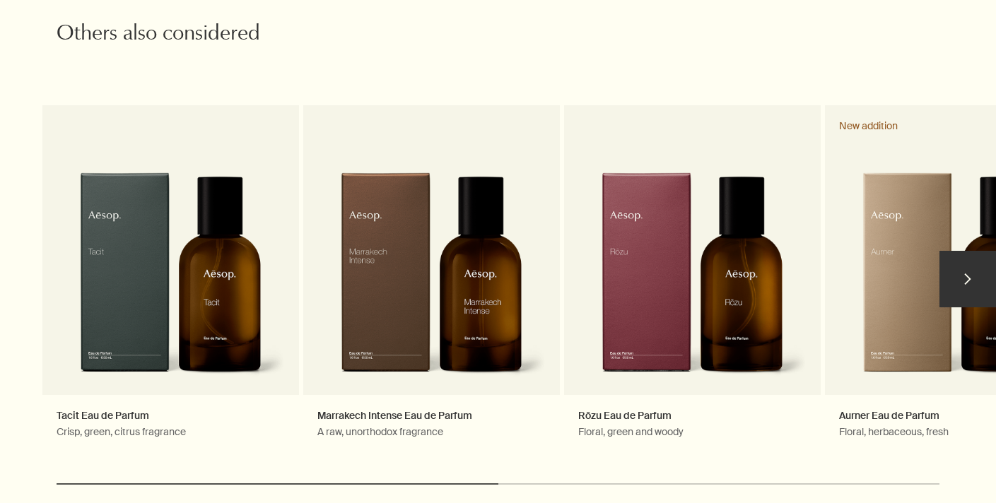
click at [969, 274] on button "chevron" at bounding box center [967, 279] width 57 height 57
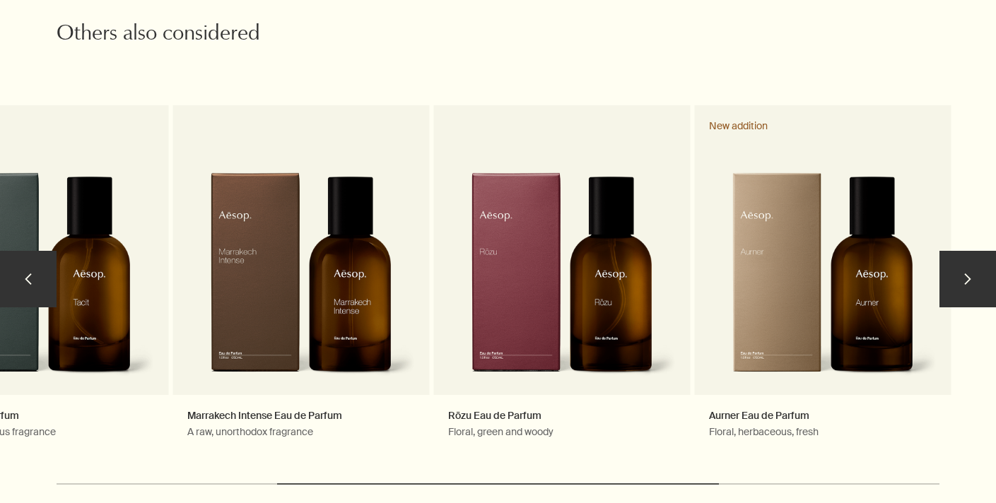
click at [969, 274] on button "chevron" at bounding box center [967, 279] width 57 height 57
click at [33, 271] on button "chevron" at bounding box center [28, 279] width 57 height 57
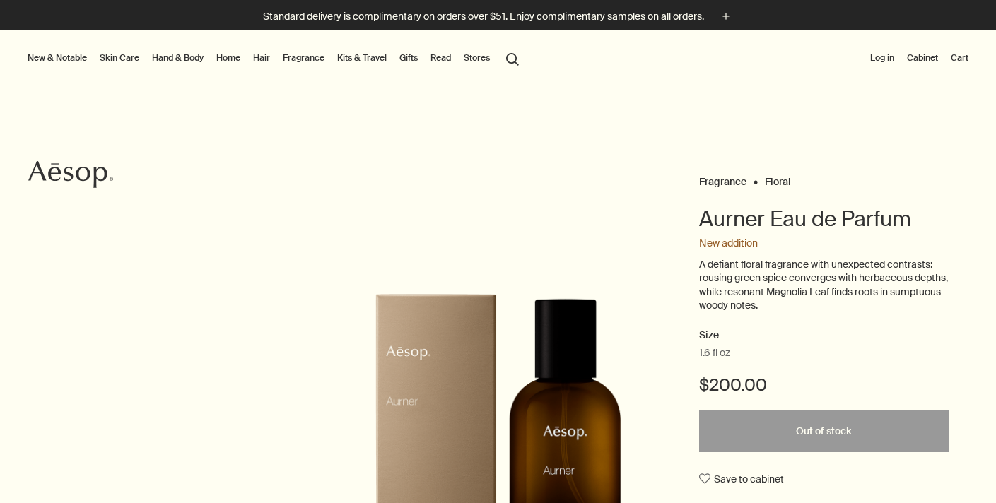
click at [300, 61] on link "Fragrance" at bounding box center [303, 57] width 47 height 17
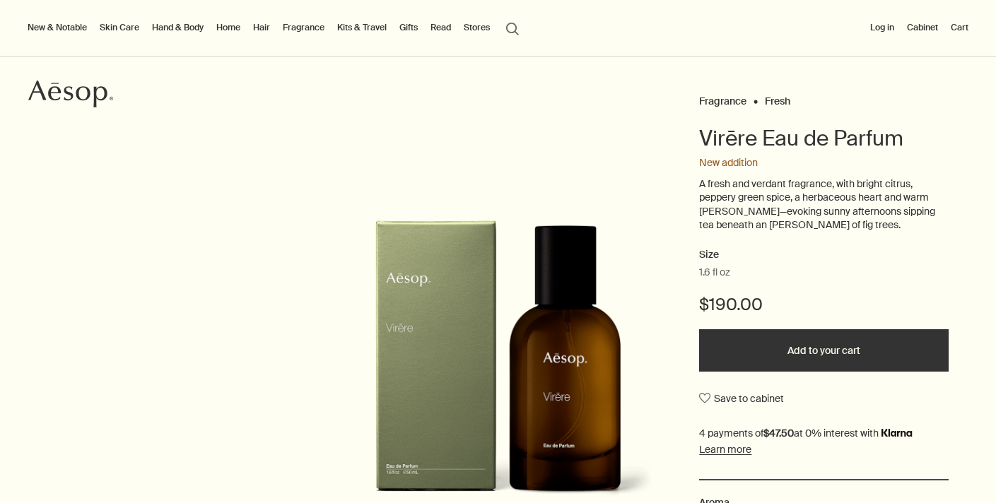
scroll to position [77, 0]
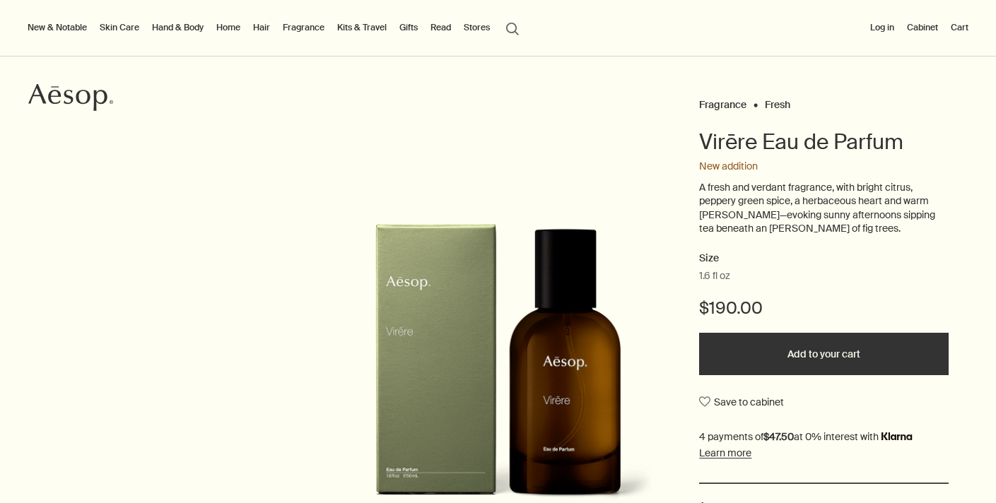
click at [307, 27] on link "Fragrance" at bounding box center [303, 27] width 47 height 17
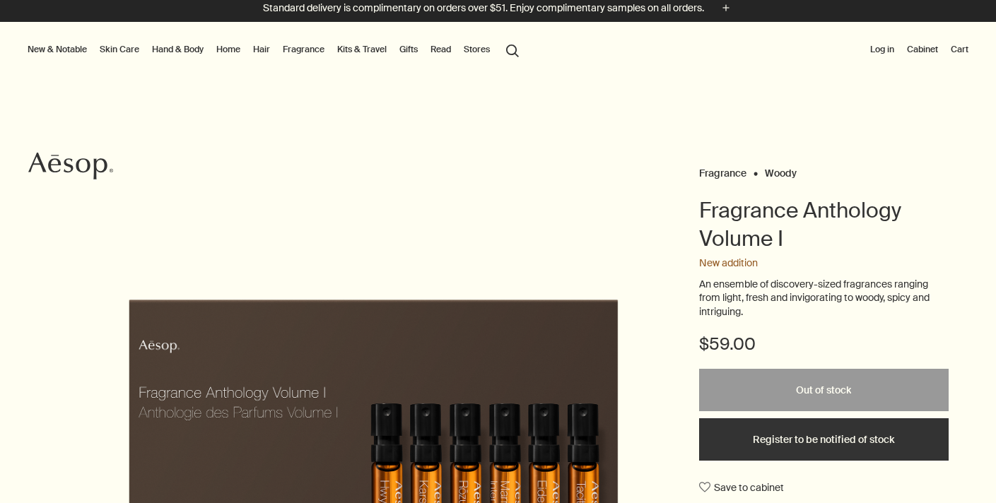
scroll to position [3, 0]
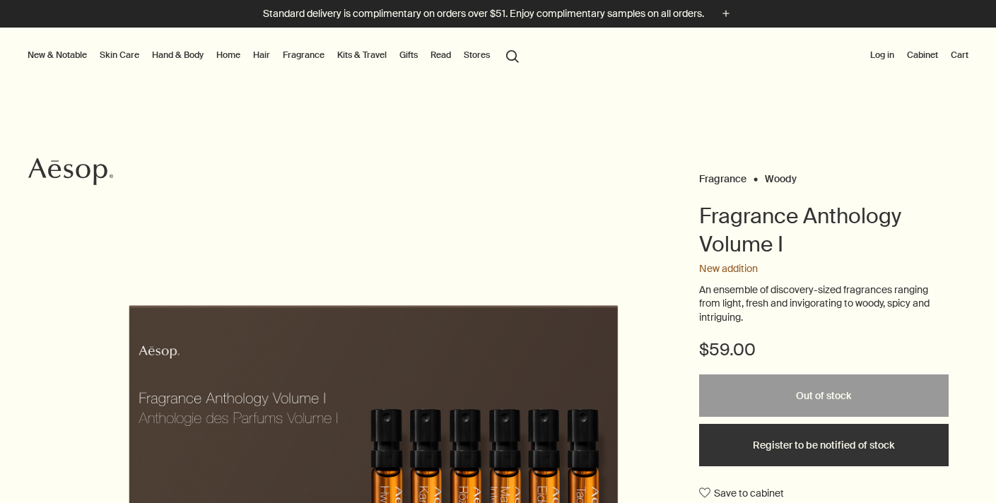
click at [55, 55] on button "New & Notable" at bounding box center [57, 55] width 65 height 17
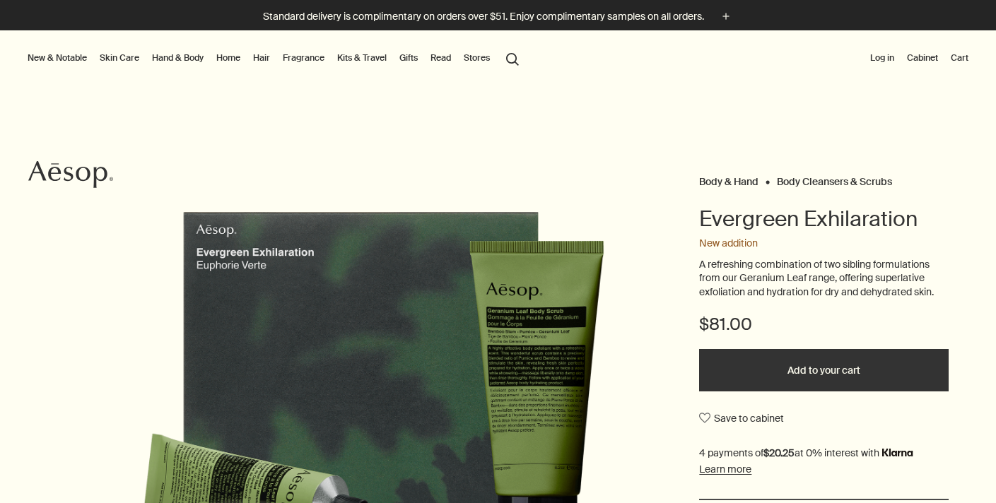
click at [192, 58] on link "Hand & Body" at bounding box center [177, 57] width 57 height 17
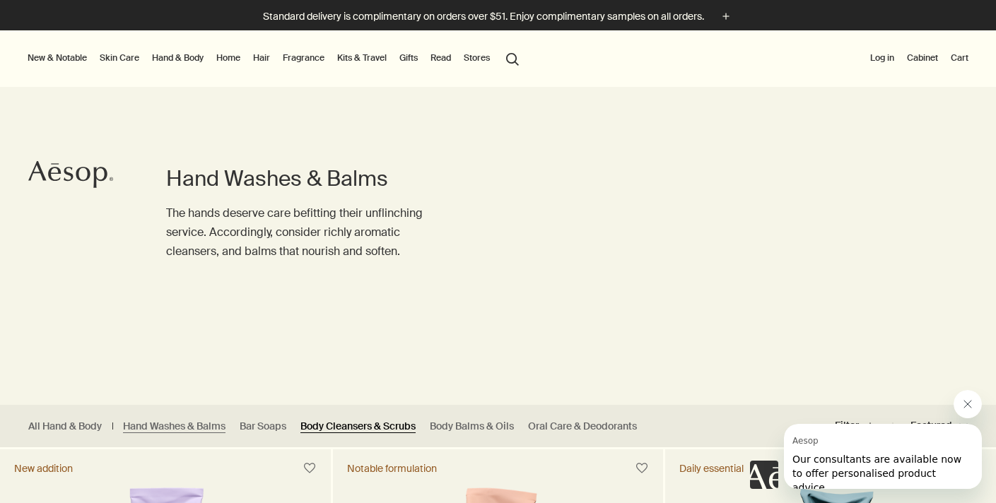
click at [354, 428] on link "Body Cleansers & Scrubs" at bounding box center [357, 426] width 115 height 13
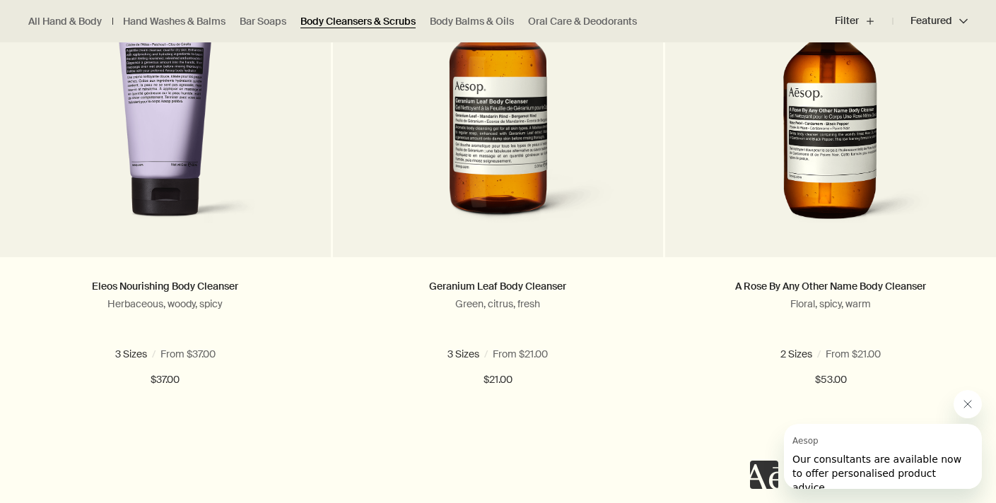
scroll to position [517, 0]
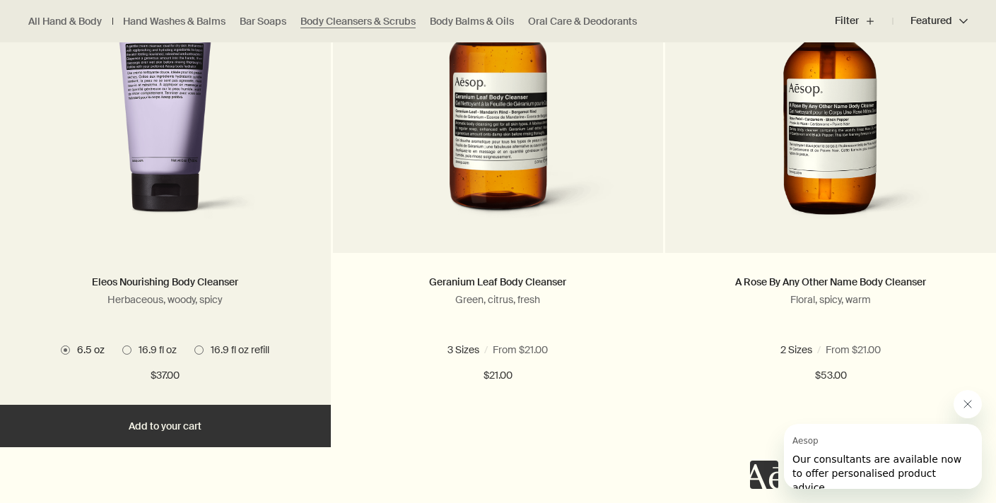
click at [133, 351] on span "16.9 fl oz" at bounding box center [153, 350] width 45 height 13
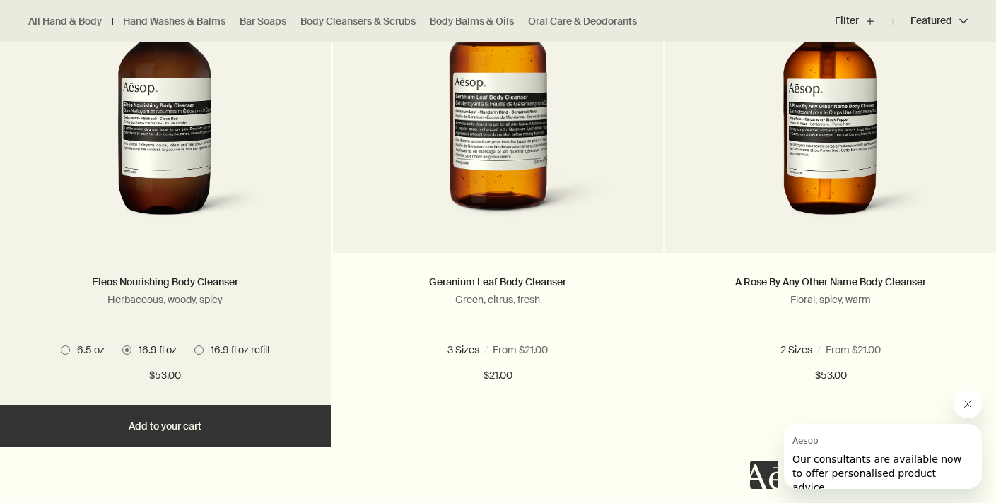
click at [62, 348] on span at bounding box center [65, 350] width 9 height 9
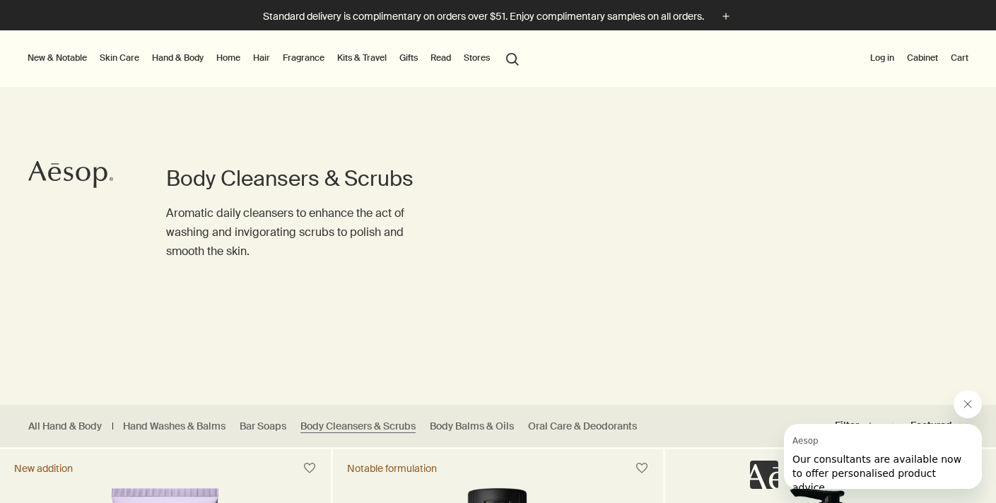
scroll to position [0, 0]
click at [170, 56] on link "Hand & Body" at bounding box center [177, 57] width 57 height 17
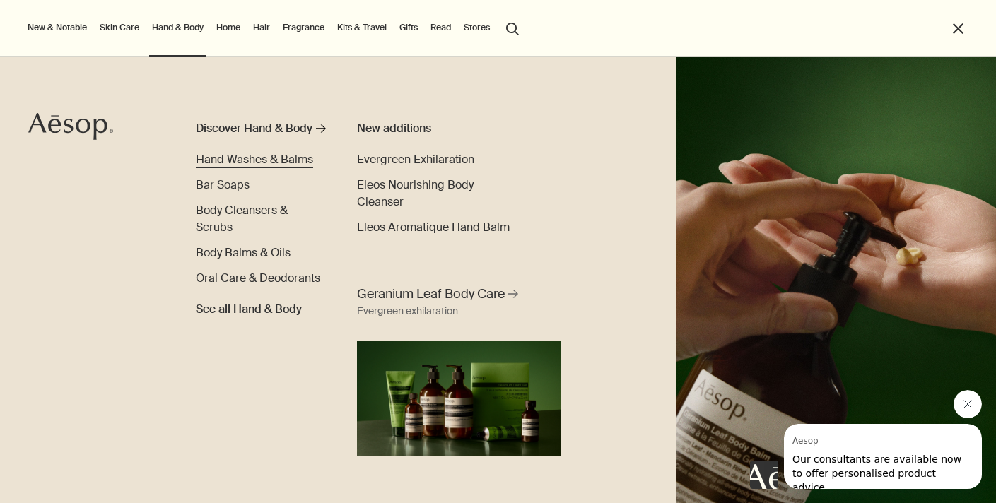
click at [286, 162] on span "Hand Washes & Balms" at bounding box center [254, 159] width 117 height 15
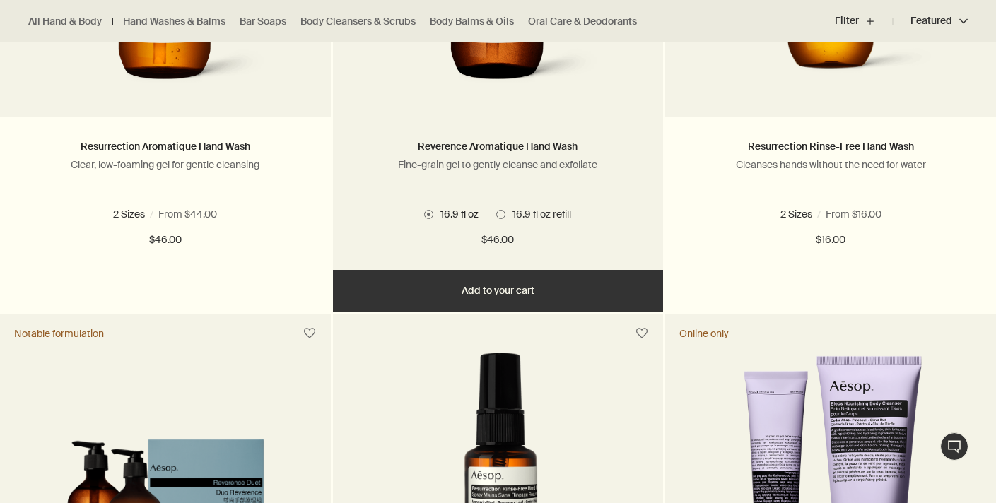
scroll to position [1164, 0]
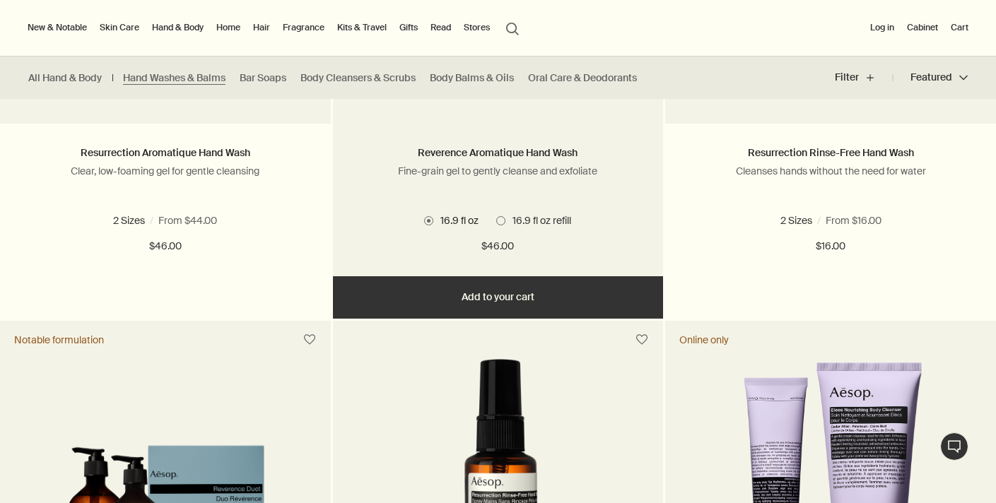
click at [501, 290] on button "Add Add to your cart" at bounding box center [498, 297] width 331 height 42
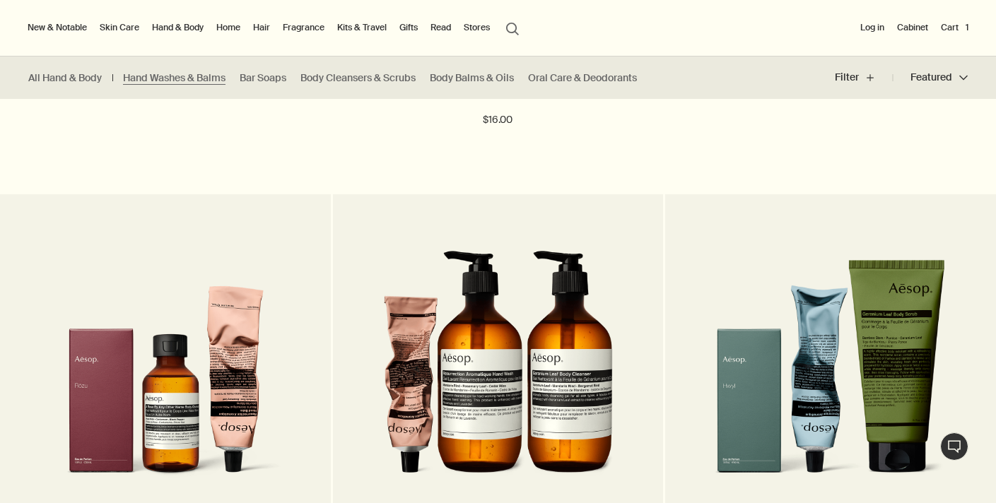
scroll to position [1733, 0]
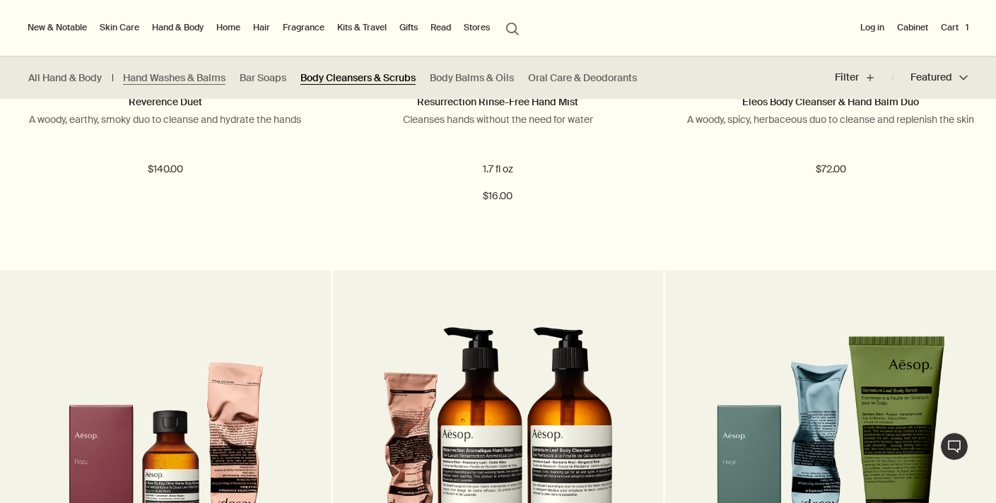
click at [365, 78] on link "Body Cleansers & Scrubs" at bounding box center [357, 77] width 115 height 13
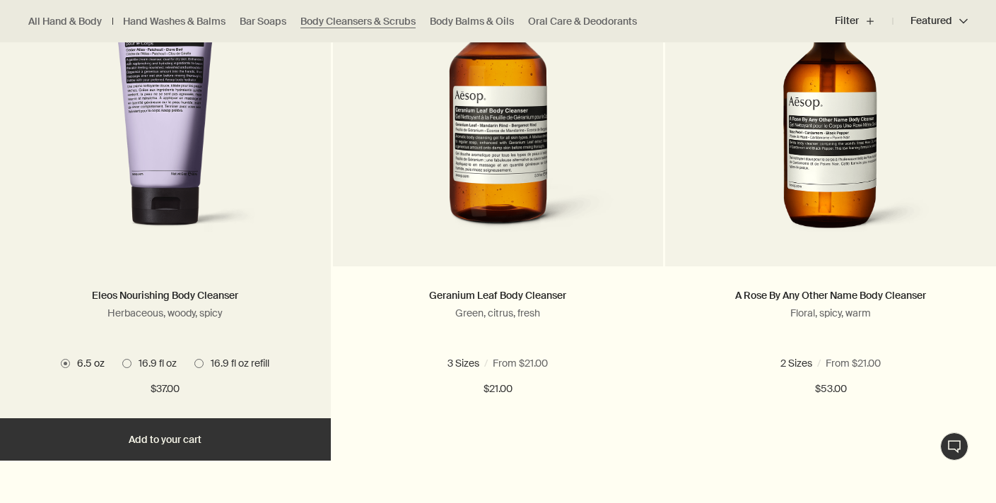
scroll to position [506, 0]
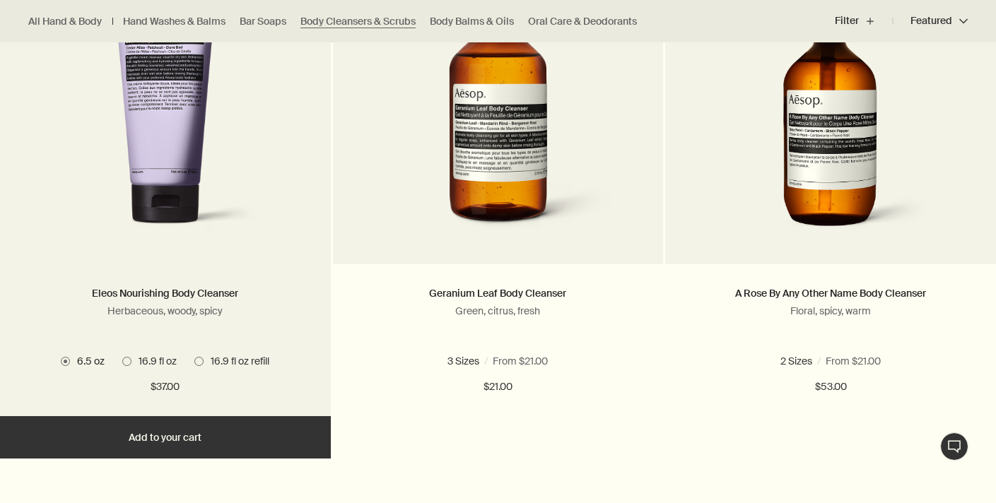
click at [128, 363] on span at bounding box center [126, 361] width 9 height 9
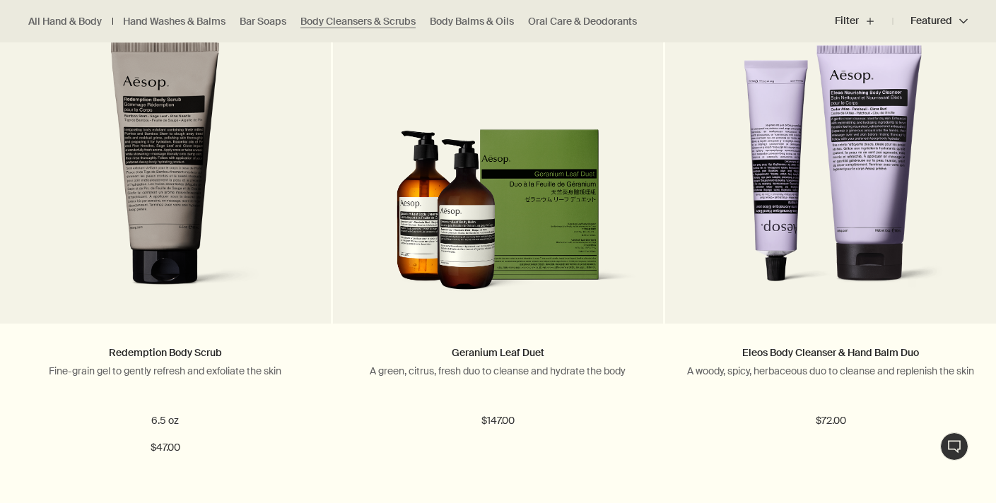
scroll to position [1484, 0]
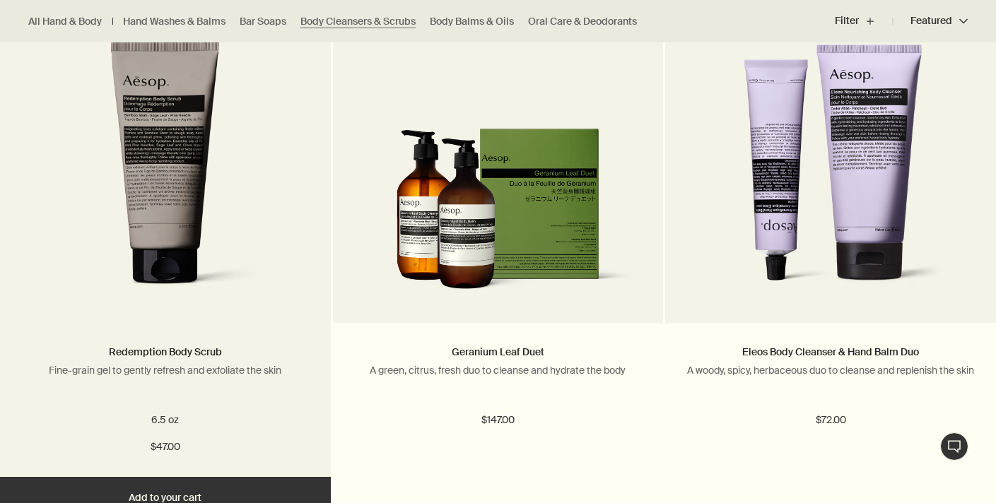
click at [157, 209] on img at bounding box center [165, 172] width 221 height 262
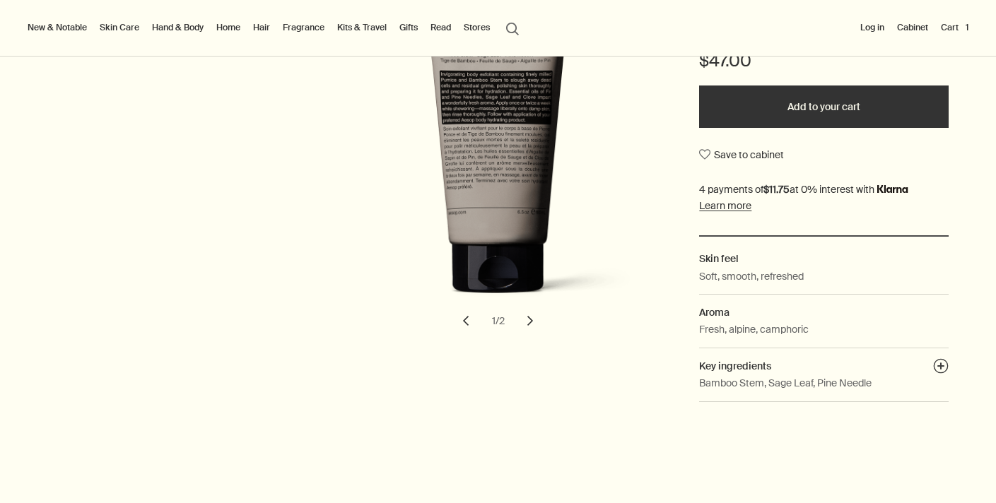
scroll to position [292, 0]
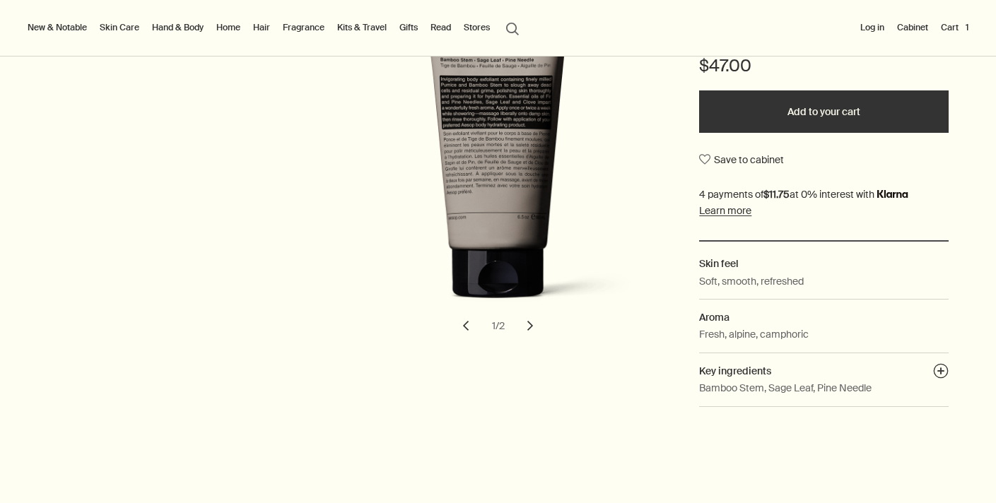
click at [826, 105] on button "Add to your cart" at bounding box center [823, 111] width 249 height 42
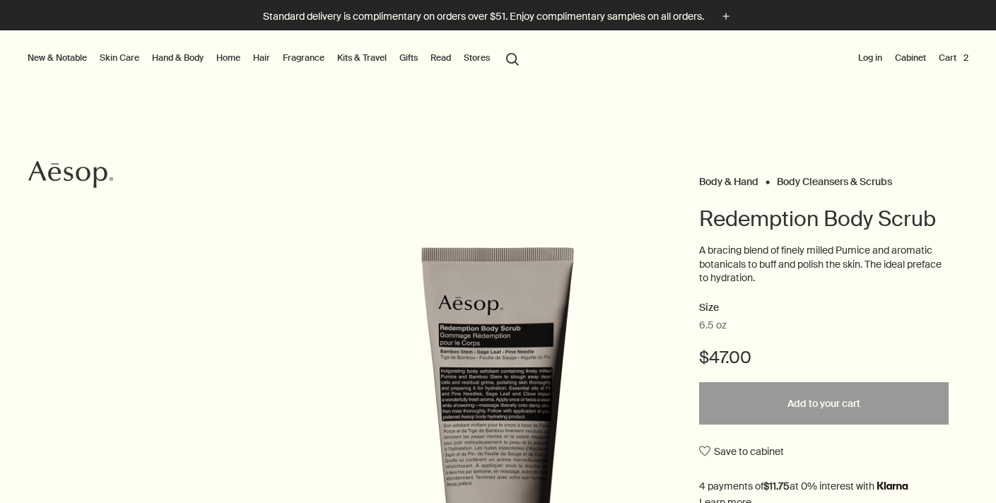
scroll to position [0, 0]
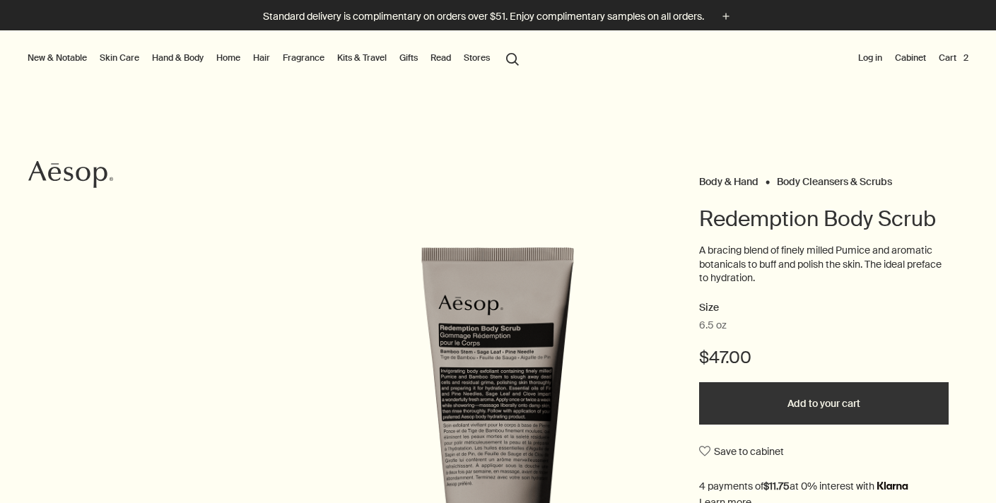
click at [232, 55] on link "Home" at bounding box center [228, 57] width 30 height 17
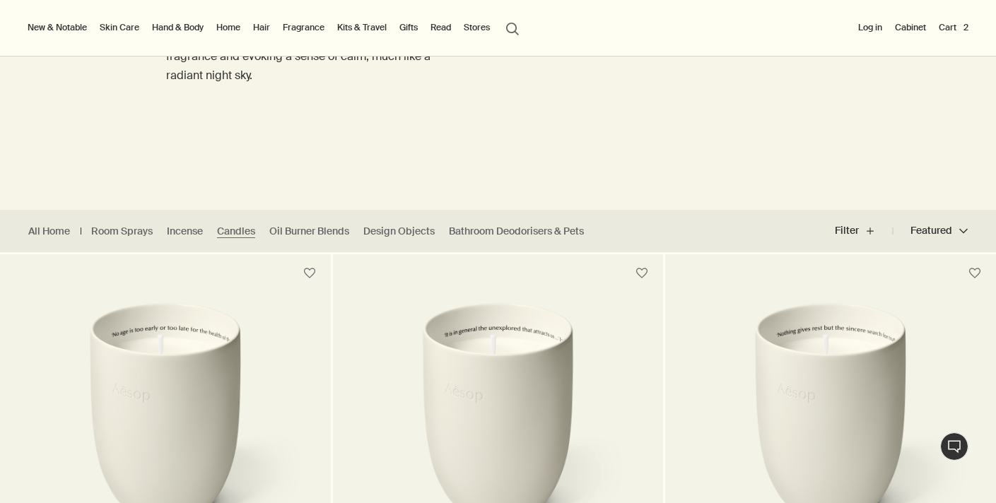
scroll to position [194, 0]
click at [326, 230] on link "Oil Burner Blends" at bounding box center [309, 231] width 80 height 13
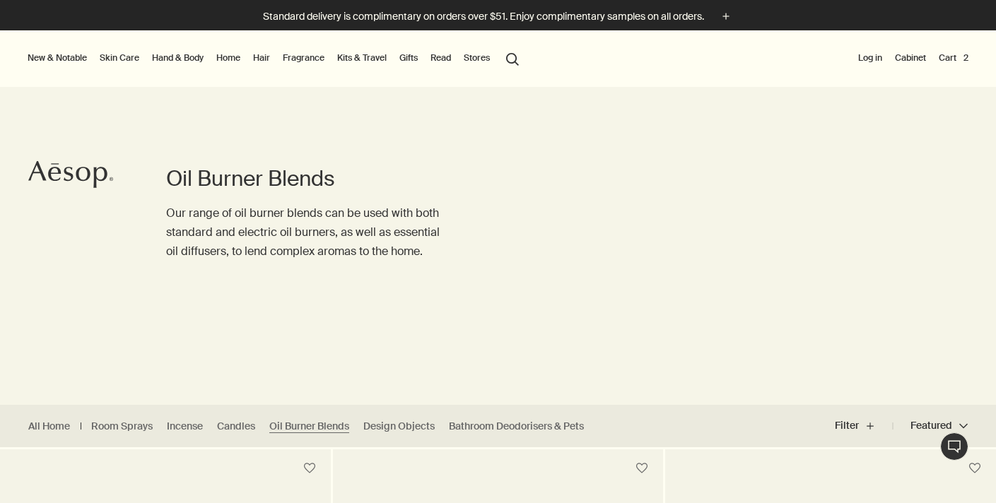
click at [368, 58] on link "Kits & Travel" at bounding box center [361, 57] width 55 height 17
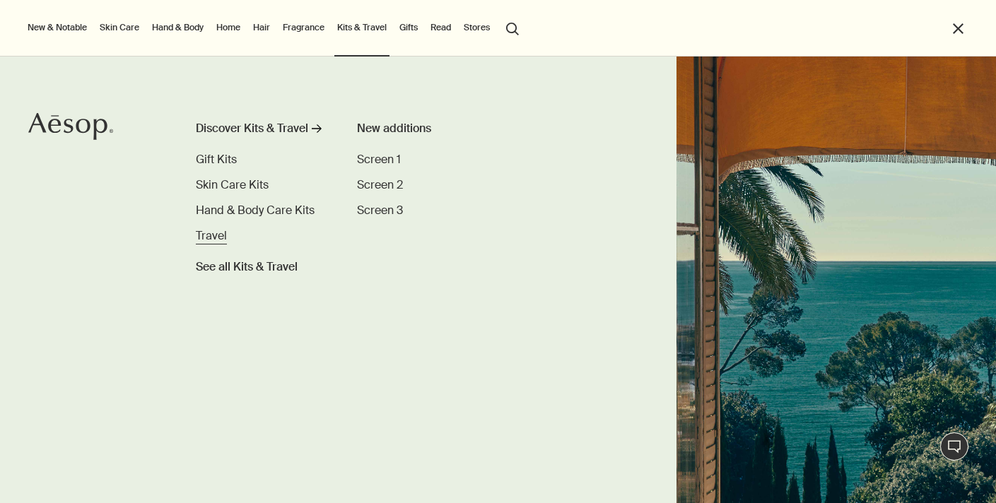
click at [209, 238] on span "Travel" at bounding box center [211, 235] width 31 height 15
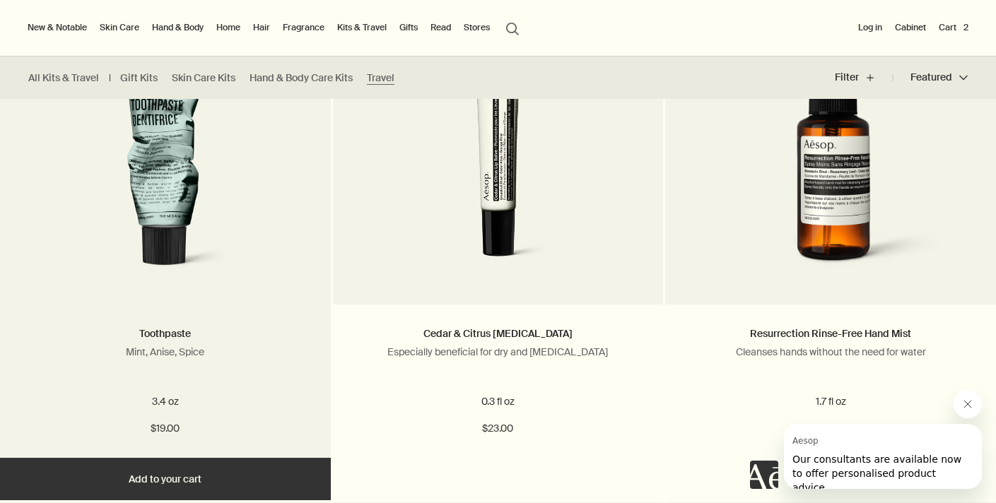
scroll to position [1501, 0]
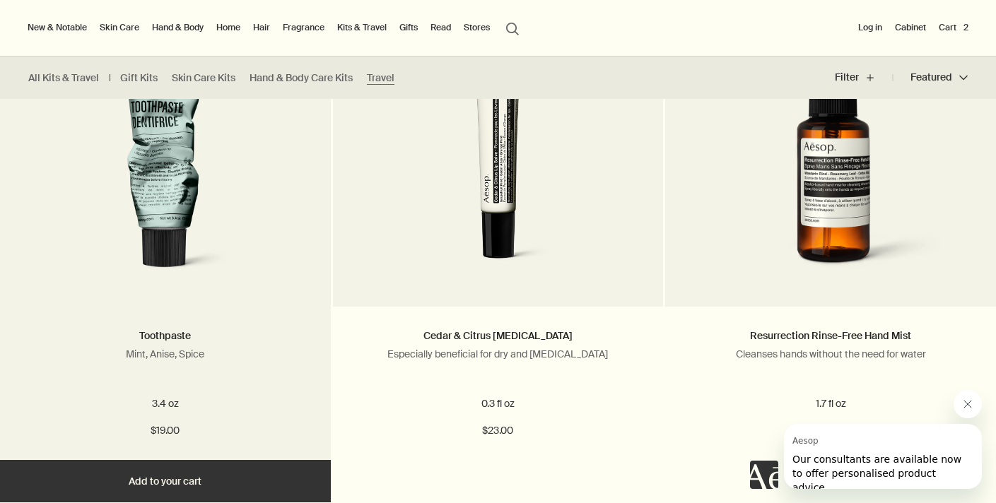
click at [126, 228] on img at bounding box center [165, 155] width 221 height 262
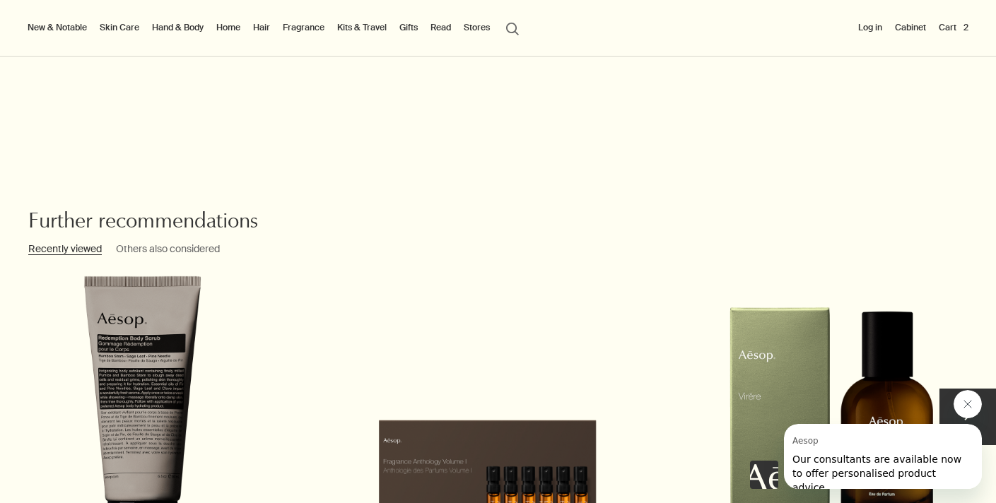
scroll to position [1862, 0]
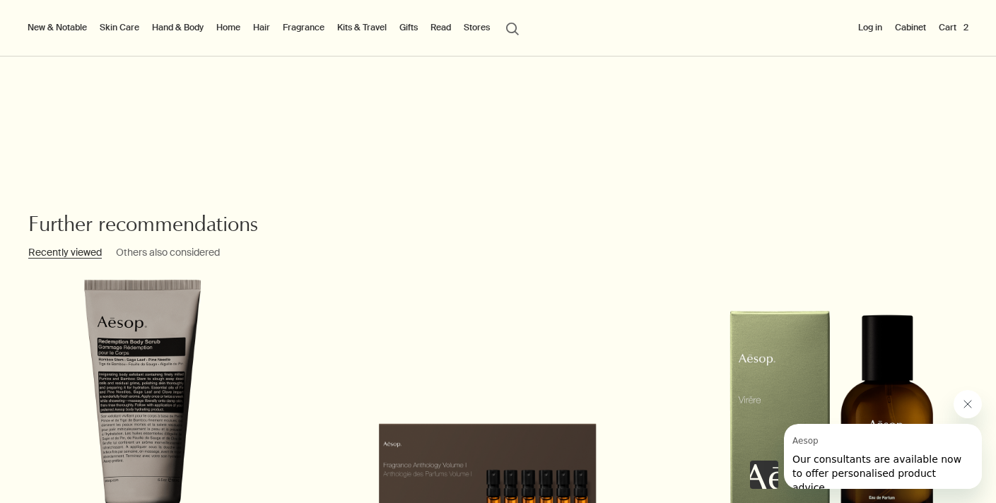
click at [192, 25] on link "Hand & Body" at bounding box center [177, 27] width 57 height 17
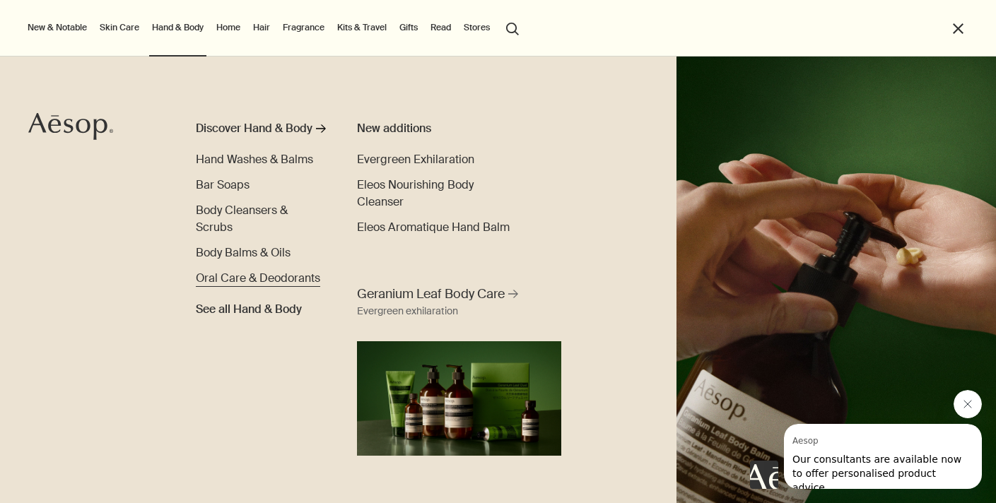
click at [297, 274] on span "Oral Care & Deodorants" at bounding box center [258, 278] width 124 height 15
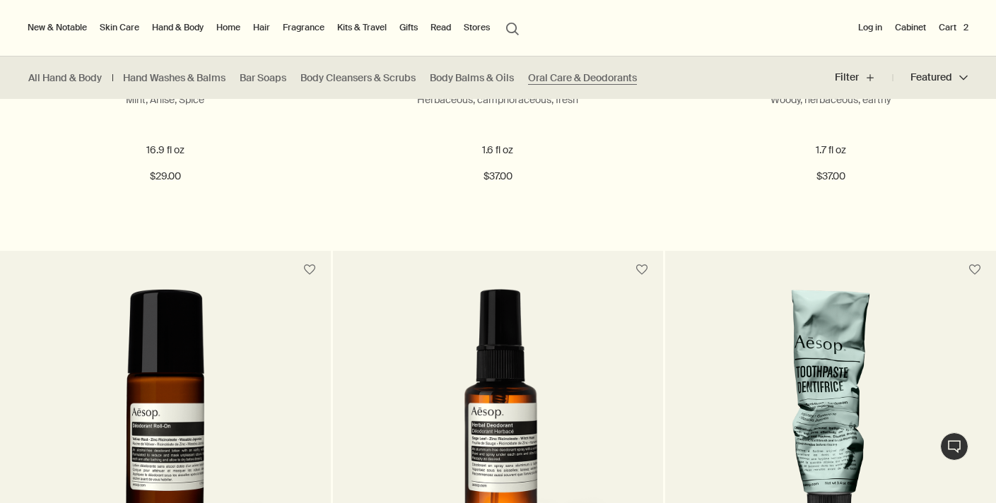
scroll to position [711, 0]
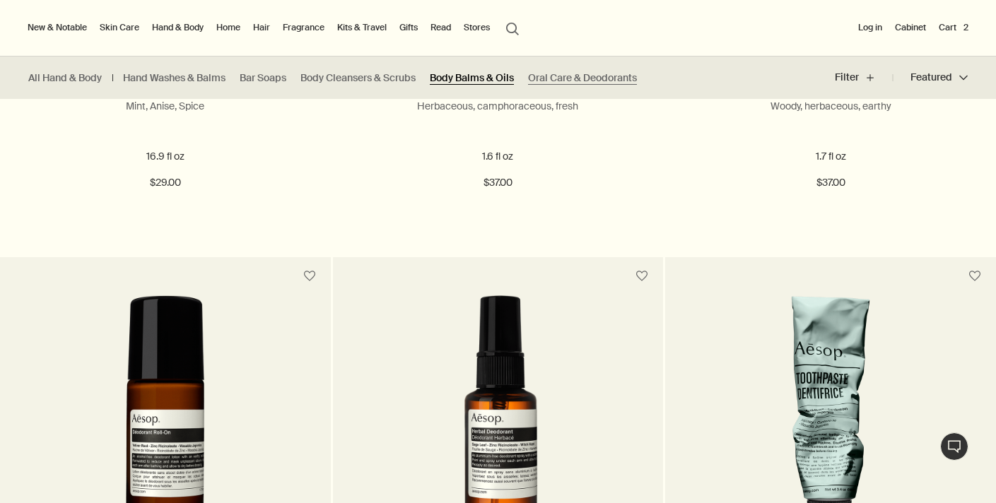
click at [479, 74] on link "Body Balms & Oils" at bounding box center [472, 77] width 84 height 13
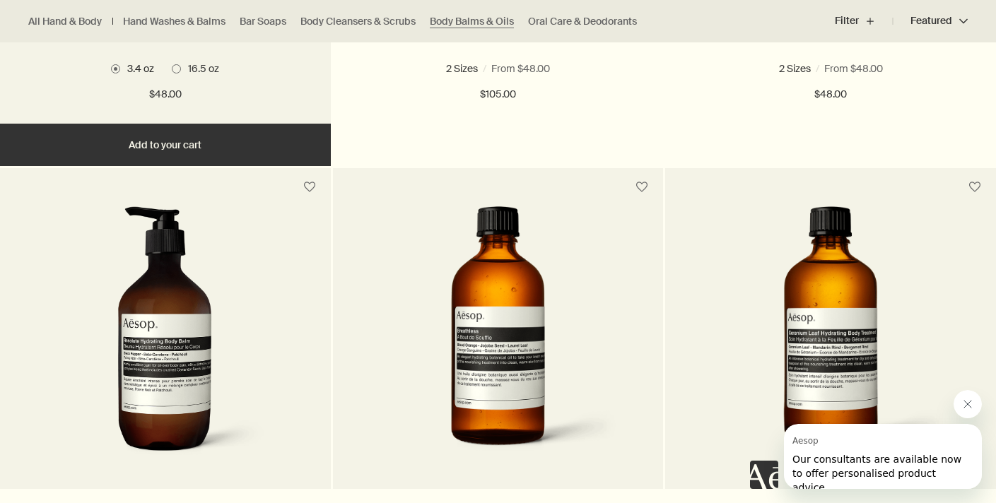
scroll to position [801, 0]
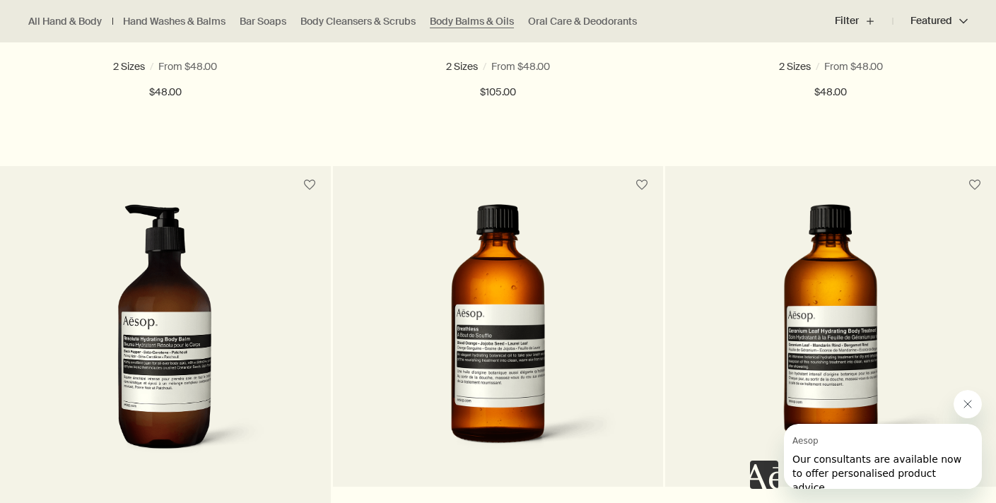
click at [164, 369] on img at bounding box center [165, 335] width 211 height 262
